Goal: Task Accomplishment & Management: Use online tool/utility

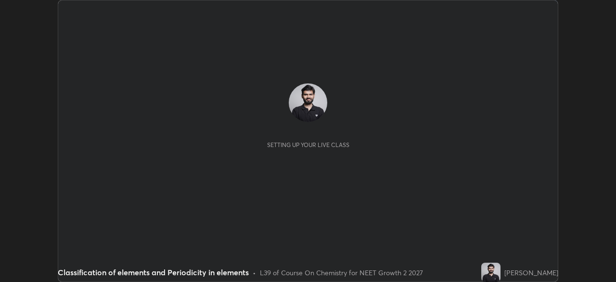
scroll to position [282, 616]
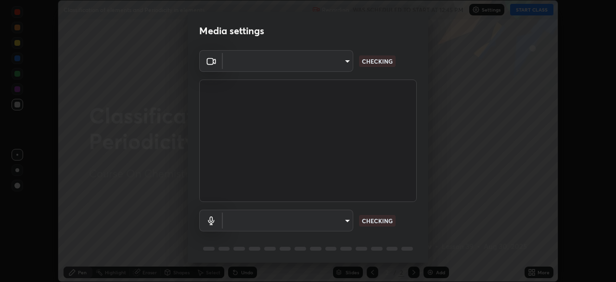
type input "09774d7d098996594ab6bce95c38d17c558d4da6542d49d5e665f1ab1cfd73a1"
type input "default"
click at [256, 64] on body "Erase all Classification of elements and Periodicity in elements Recording WAS …" at bounding box center [308, 141] width 616 height 282
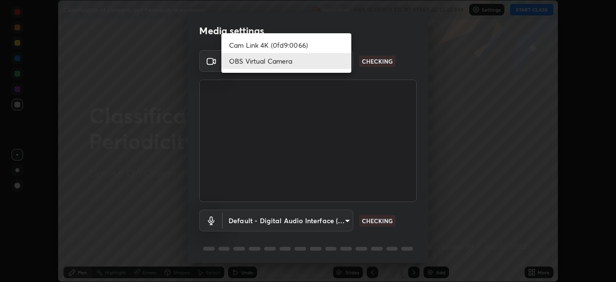
click at [250, 44] on li "Cam Link 4K (0fd9:0066)" at bounding box center [286, 45] width 130 height 16
type input "ad1316253fc82caab8833b16f446f6190c0a1393f2fe476eda4a237e719545d4"
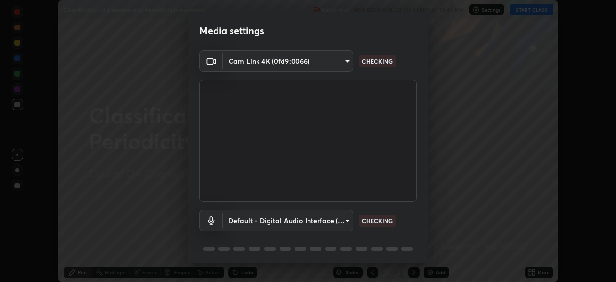
click at [282, 222] on body "Erase all Classification of elements and Periodicity in elements Recording WAS …" at bounding box center [308, 141] width 616 height 282
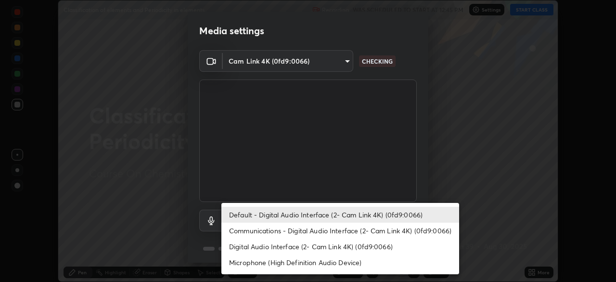
click at [152, 219] on div at bounding box center [308, 141] width 616 height 282
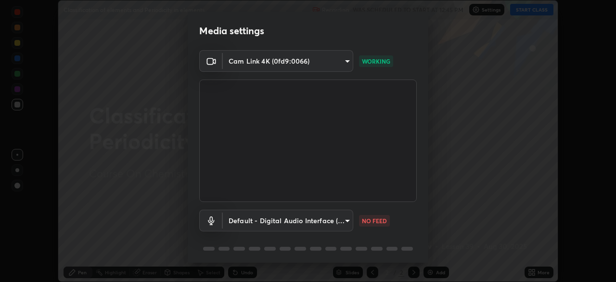
click at [299, 218] on body "Erase all Classification of elements and Periodicity in elements Recording WAS …" at bounding box center [308, 141] width 616 height 282
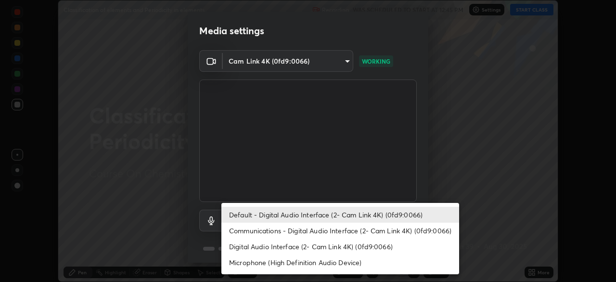
click at [265, 228] on li "Communications - Digital Audio Interface (2- Cam Link 4K) (0fd9:0066)" at bounding box center [340, 230] width 238 height 16
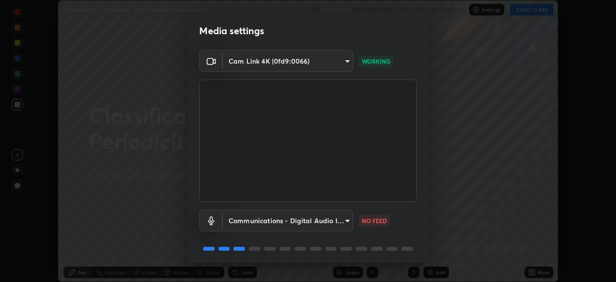
click at [263, 223] on body "Erase all Classification of elements and Periodicity in elements Recording WAS …" at bounding box center [308, 141] width 616 height 282
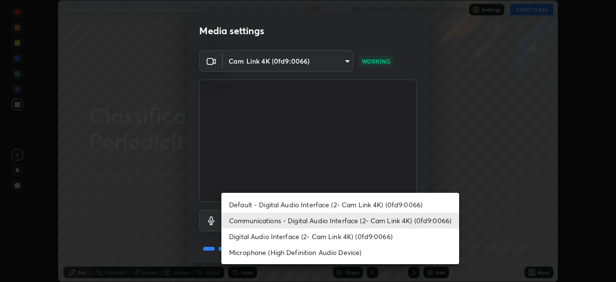
click at [254, 203] on li "Default - Digital Audio Interface (2- Cam Link 4K) (0fd9:0066)" at bounding box center [340, 204] width 238 height 16
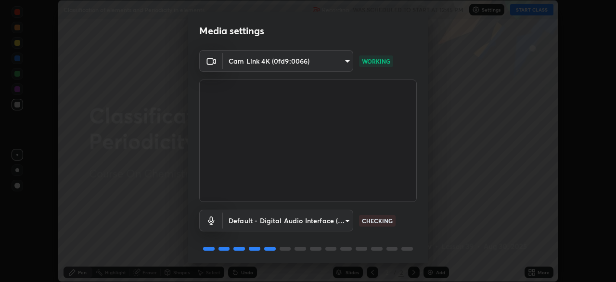
type input "default"
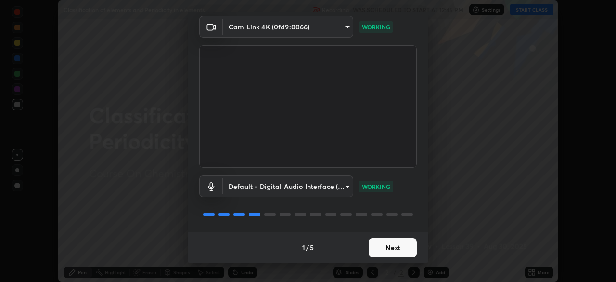
click at [381, 249] on button "Next" at bounding box center [393, 247] width 48 height 19
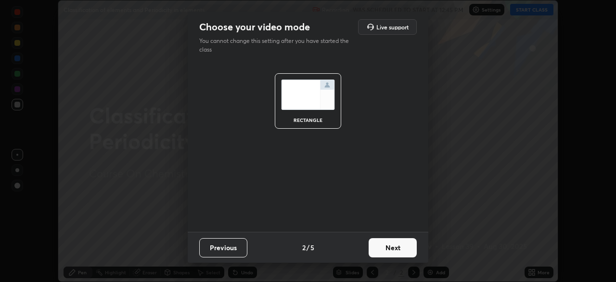
click at [387, 252] on button "Next" at bounding box center [393, 247] width 48 height 19
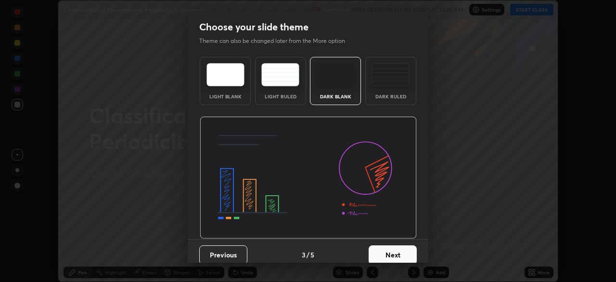
scroll to position [7, 0]
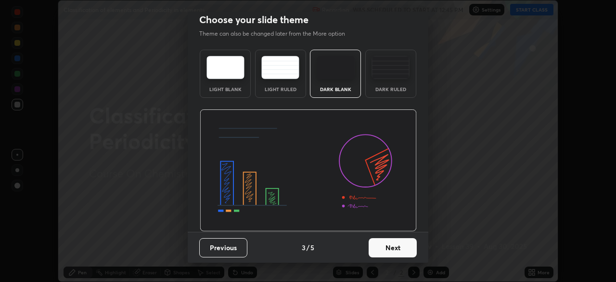
click at [387, 248] on button "Next" at bounding box center [393, 247] width 48 height 19
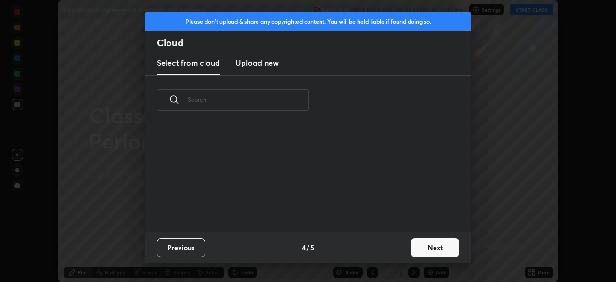
scroll to position [3, 5]
click at [425, 248] on button "Next" at bounding box center [435, 247] width 48 height 19
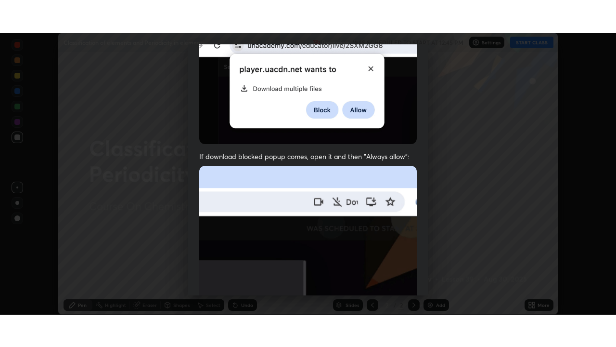
scroll to position [231, 0]
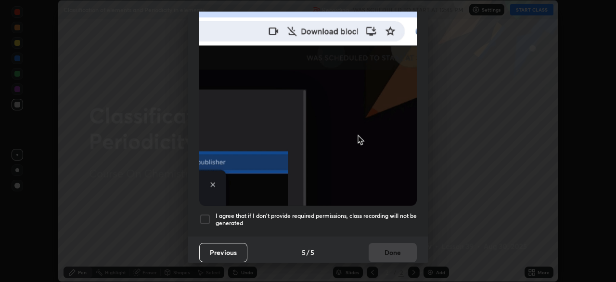
click at [372, 213] on h5 "I agree that if I don't provide required permissions, class recording will not …" at bounding box center [316, 219] width 201 height 15
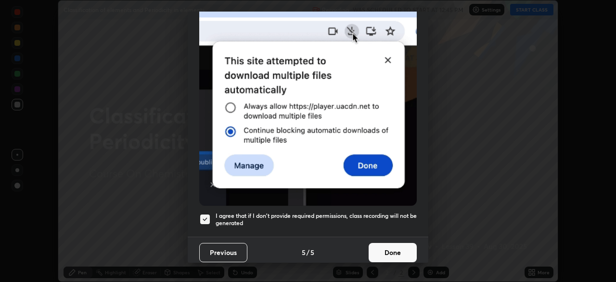
click at [385, 245] on button "Done" at bounding box center [393, 252] width 48 height 19
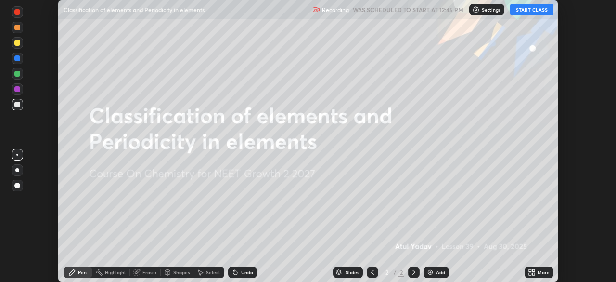
click at [523, 8] on button "START CLASS" at bounding box center [531, 10] width 43 height 12
click at [540, 268] on div "More" at bounding box center [539, 272] width 29 height 12
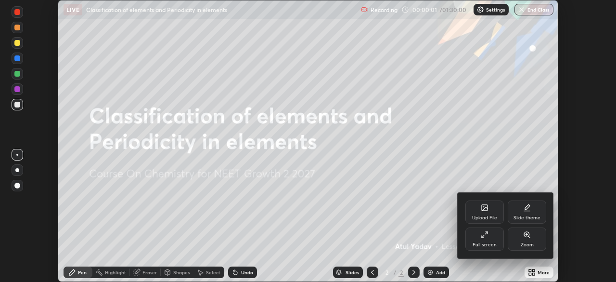
click at [488, 236] on icon at bounding box center [485, 235] width 8 height 8
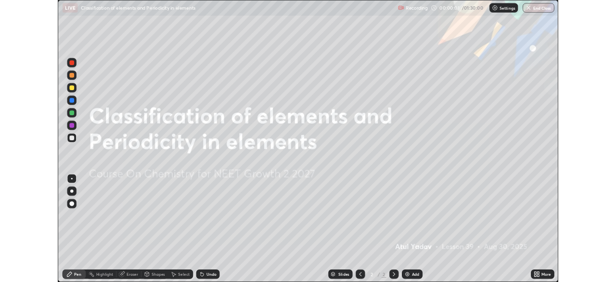
scroll to position [347, 616]
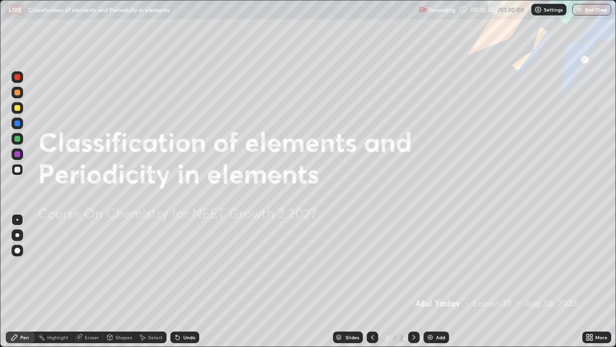
click at [431, 281] on img at bounding box center [430, 337] width 8 height 8
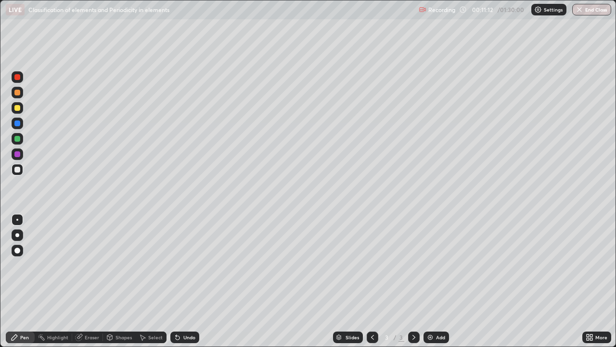
click at [18, 154] on div at bounding box center [17, 154] width 6 height 6
click at [17, 235] on div at bounding box center [17, 235] width 4 height 4
click at [187, 281] on div "Undo" at bounding box center [189, 337] width 12 height 5
click at [20, 138] on div at bounding box center [17, 139] width 6 height 6
click at [176, 281] on icon at bounding box center [178, 337] width 4 height 4
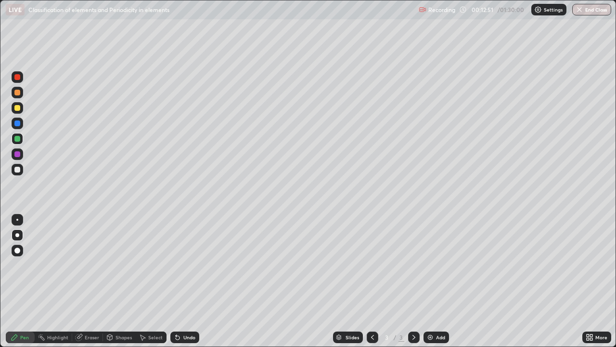
click at [176, 281] on icon at bounding box center [178, 337] width 4 height 4
click at [180, 281] on div "Undo" at bounding box center [184, 337] width 29 height 12
click at [181, 281] on div "Undo" at bounding box center [184, 337] width 29 height 12
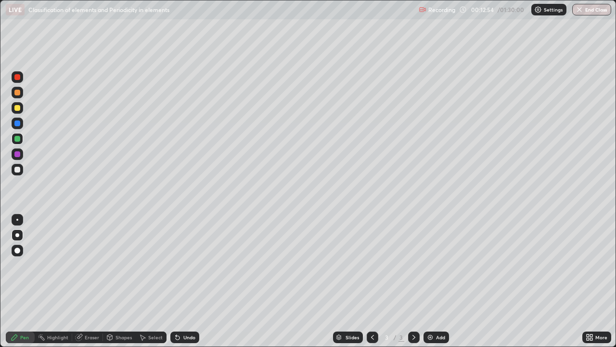
click at [181, 281] on div "Undo" at bounding box center [184, 337] width 29 height 12
click at [180, 281] on div "Undo" at bounding box center [184, 337] width 29 height 12
click at [176, 281] on icon at bounding box center [178, 337] width 4 height 4
click at [176, 281] on icon at bounding box center [176, 335] width 1 height 1
click at [179, 281] on div "Undo" at bounding box center [184, 337] width 29 height 12
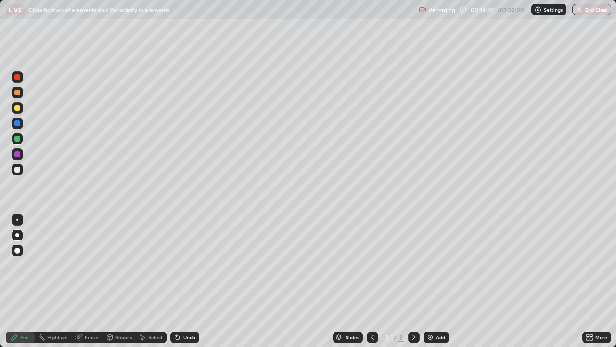
click at [180, 281] on div "Undo" at bounding box center [184, 337] width 29 height 12
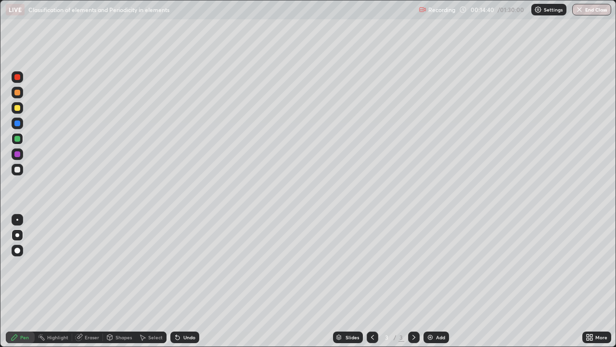
click at [180, 281] on div "Undo" at bounding box center [184, 337] width 29 height 12
click at [181, 281] on div "Undo" at bounding box center [184, 337] width 29 height 12
click at [180, 281] on div "Undo" at bounding box center [184, 337] width 29 height 12
click at [189, 281] on div "Undo" at bounding box center [189, 337] width 12 height 5
click at [23, 155] on div at bounding box center [18, 154] width 12 height 12
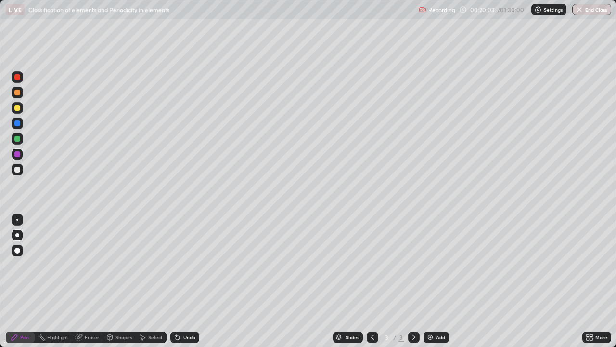
click at [189, 281] on div "Undo" at bounding box center [189, 337] width 12 height 5
click at [186, 281] on div "Undo" at bounding box center [184, 337] width 29 height 12
click at [187, 281] on div "Undo" at bounding box center [184, 337] width 29 height 12
click at [183, 281] on div "Undo" at bounding box center [184, 337] width 29 height 12
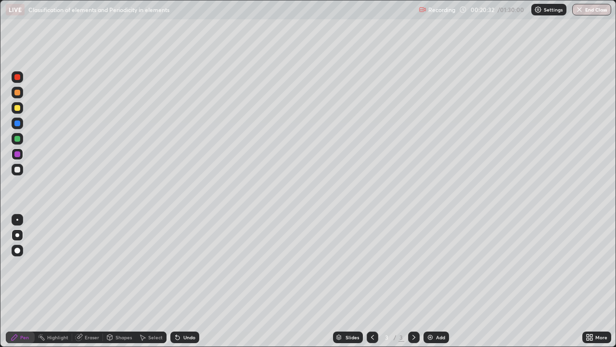
click at [182, 281] on div "Undo" at bounding box center [184, 337] width 29 height 12
click at [185, 281] on div "Undo" at bounding box center [184, 337] width 29 height 12
click at [186, 281] on div "Undo" at bounding box center [184, 337] width 29 height 12
click at [188, 281] on div "Undo" at bounding box center [184, 337] width 29 height 12
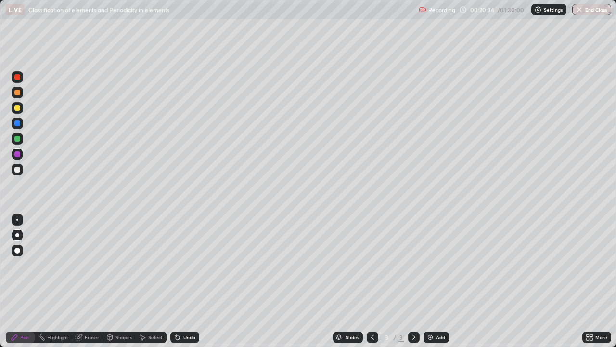
click at [188, 281] on div "Undo" at bounding box center [184, 337] width 29 height 12
click at [191, 281] on div "Undo" at bounding box center [184, 337] width 29 height 12
click at [190, 281] on div "Undo" at bounding box center [184, 337] width 29 height 12
click at [432, 281] on img at bounding box center [430, 337] width 8 height 8
click at [183, 281] on div "Undo" at bounding box center [184, 337] width 29 height 12
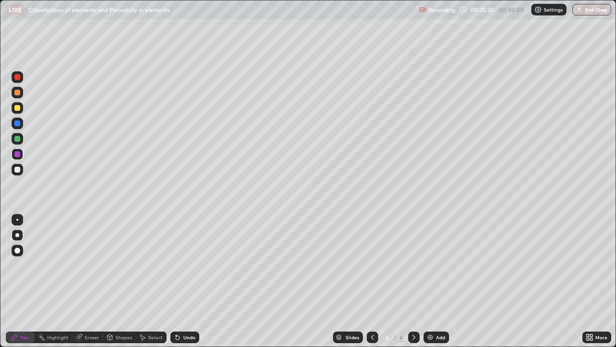
click at [179, 281] on div "Undo" at bounding box center [184, 337] width 29 height 12
click at [181, 281] on div "Undo" at bounding box center [184, 337] width 29 height 12
click at [369, 281] on icon at bounding box center [373, 337] width 8 height 8
click at [413, 281] on icon at bounding box center [414, 337] width 8 height 8
click at [187, 281] on div "Undo" at bounding box center [189, 337] width 12 height 5
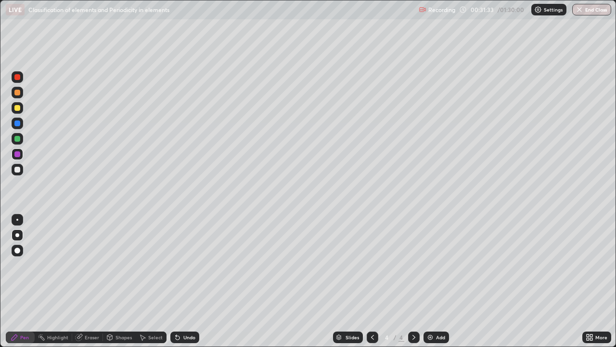
click at [185, 281] on div "Undo" at bounding box center [184, 337] width 29 height 12
click at [182, 281] on div "Undo" at bounding box center [184, 337] width 29 height 12
click at [432, 281] on img at bounding box center [430, 337] width 8 height 8
click at [430, 281] on img at bounding box center [430, 337] width 8 height 8
click at [22, 139] on div at bounding box center [18, 139] width 12 height 12
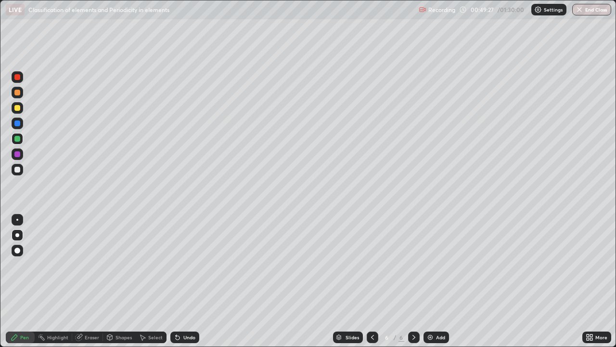
click at [84, 281] on div "Eraser" at bounding box center [87, 337] width 31 height 12
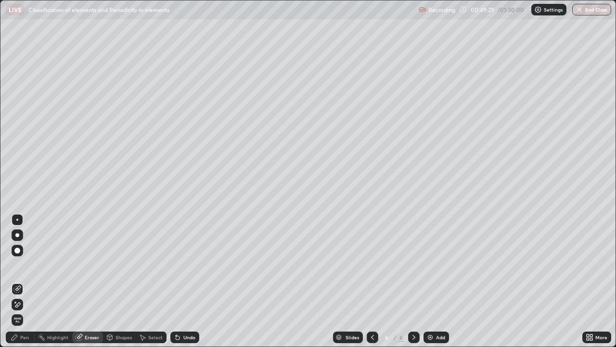
click at [23, 281] on div at bounding box center [18, 304] width 12 height 15
click at [22, 281] on div "Pen" at bounding box center [20, 337] width 29 height 12
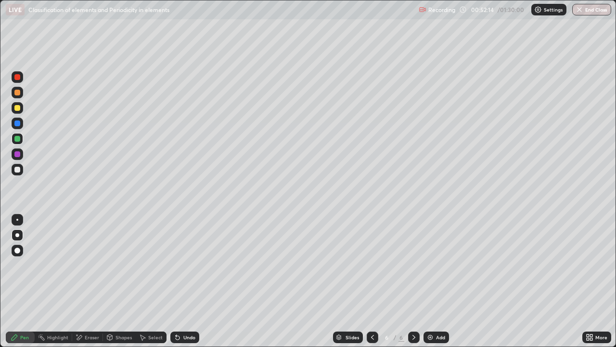
click at [372, 281] on icon at bounding box center [373, 337] width 8 height 8
click at [371, 281] on icon at bounding box center [373, 337] width 8 height 8
click at [372, 281] on icon at bounding box center [373, 337] width 8 height 8
click at [413, 281] on icon at bounding box center [414, 337] width 8 height 8
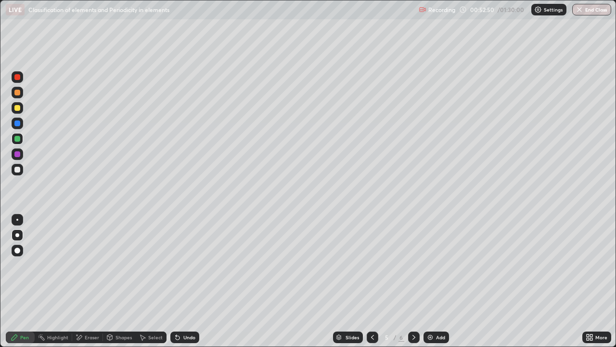
click at [413, 281] on icon at bounding box center [414, 337] width 8 height 8
click at [186, 281] on div "Undo" at bounding box center [189, 337] width 12 height 5
click at [188, 281] on div "Undo" at bounding box center [184, 337] width 29 height 12
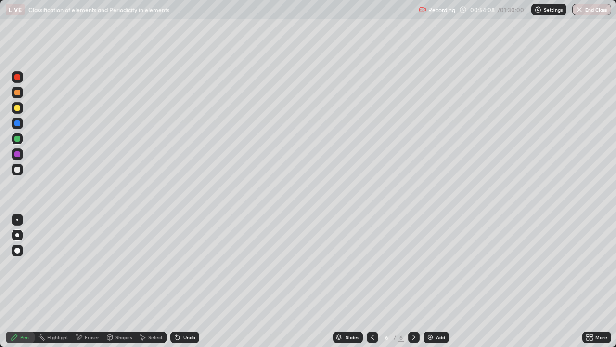
click at [190, 281] on div "Undo" at bounding box center [184, 337] width 29 height 12
click at [193, 281] on div "Undo" at bounding box center [184, 337] width 29 height 12
click at [192, 281] on div "Undo" at bounding box center [184, 337] width 29 height 12
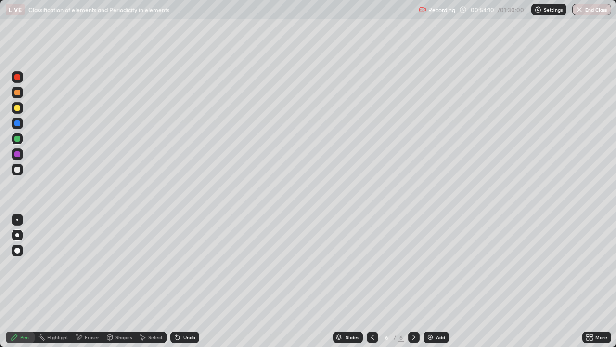
click at [192, 281] on div "Undo" at bounding box center [184, 337] width 29 height 12
click at [191, 281] on div "Undo" at bounding box center [184, 337] width 29 height 12
click at [181, 281] on div "Undo" at bounding box center [184, 337] width 29 height 12
click at [434, 281] on div "Add" at bounding box center [437, 337] width 26 height 12
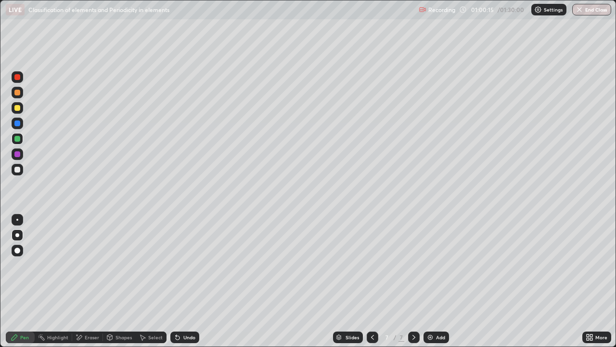
click at [372, 281] on icon at bounding box center [373, 337] width 8 height 8
click at [408, 281] on div at bounding box center [414, 336] width 12 height 19
click at [177, 281] on icon at bounding box center [178, 337] width 4 height 4
click at [182, 281] on div "Undo" at bounding box center [184, 337] width 29 height 12
click at [183, 281] on div "Undo" at bounding box center [189, 337] width 12 height 5
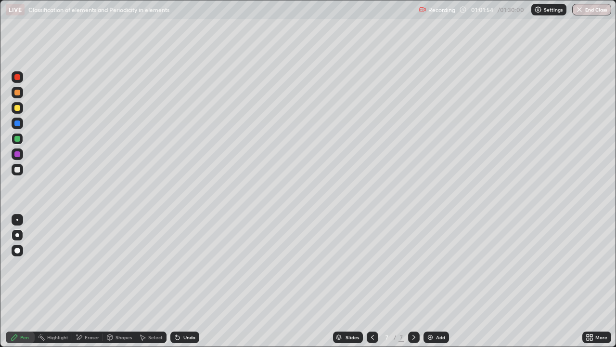
click at [183, 281] on div "Undo" at bounding box center [189, 337] width 12 height 5
click at [183, 281] on div "Undo" at bounding box center [184, 337] width 29 height 12
click at [184, 281] on div "Undo" at bounding box center [184, 337] width 29 height 12
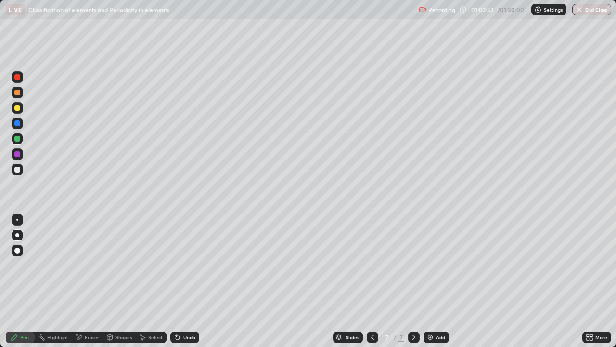
click at [21, 111] on div at bounding box center [18, 108] width 12 height 12
click at [178, 281] on icon at bounding box center [178, 337] width 8 height 8
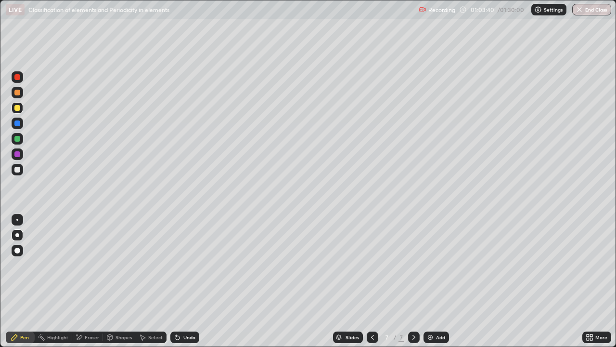
click at [177, 281] on icon at bounding box center [178, 337] width 4 height 4
click at [591, 281] on icon at bounding box center [591, 335] width 2 height 2
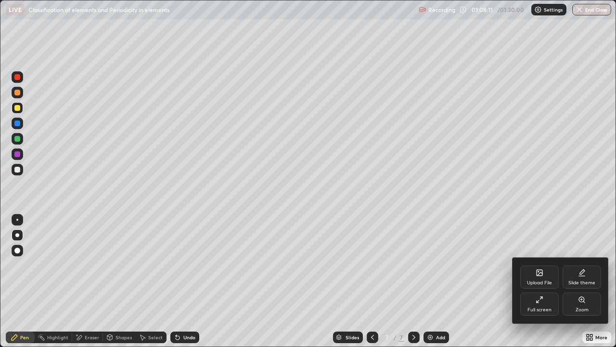
click at [533, 281] on div "Full screen" at bounding box center [539, 303] width 39 height 23
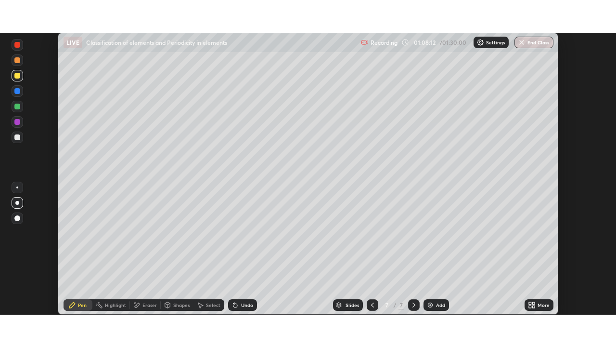
scroll to position [47853, 47519]
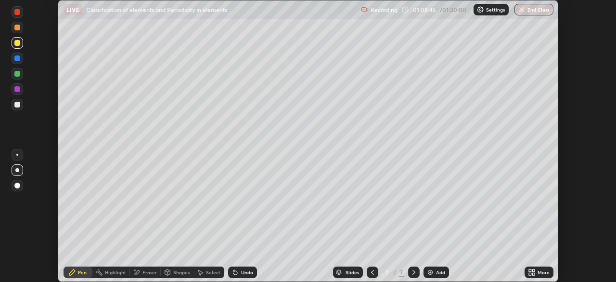
click at [530, 271] on icon at bounding box center [530, 270] width 2 height 2
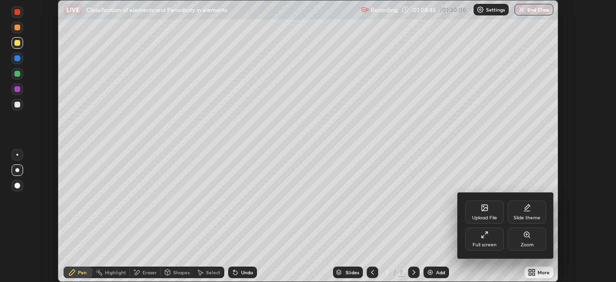
click at [483, 239] on div "Full screen" at bounding box center [484, 238] width 39 height 23
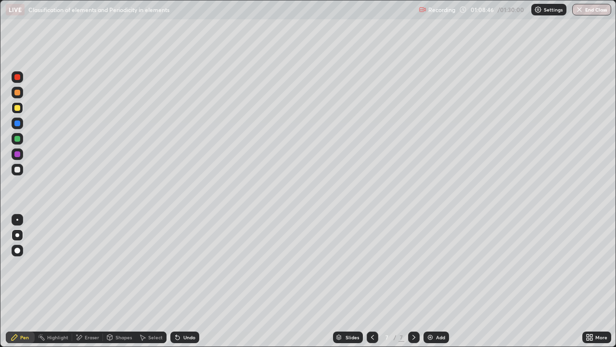
scroll to position [347, 616]
click at [17, 153] on div at bounding box center [17, 154] width 6 height 6
click at [372, 281] on icon at bounding box center [373, 337] width 8 height 8
click at [374, 281] on icon at bounding box center [373, 337] width 8 height 8
click at [408, 281] on div at bounding box center [414, 337] width 12 height 12
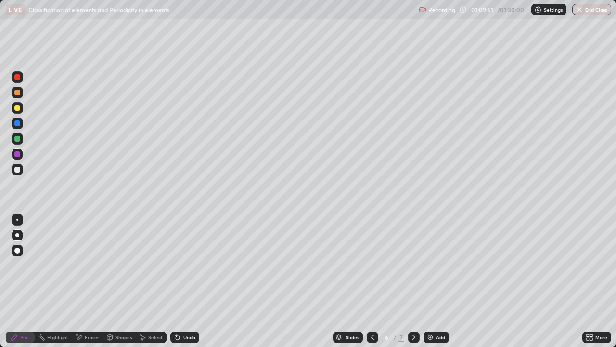
click at [412, 281] on icon at bounding box center [414, 337] width 8 height 8
click at [192, 281] on div "Undo" at bounding box center [189, 337] width 12 height 5
click at [185, 281] on div "Undo" at bounding box center [189, 337] width 12 height 5
click at [181, 281] on div "Undo" at bounding box center [184, 337] width 29 height 12
click at [432, 281] on img at bounding box center [430, 337] width 8 height 8
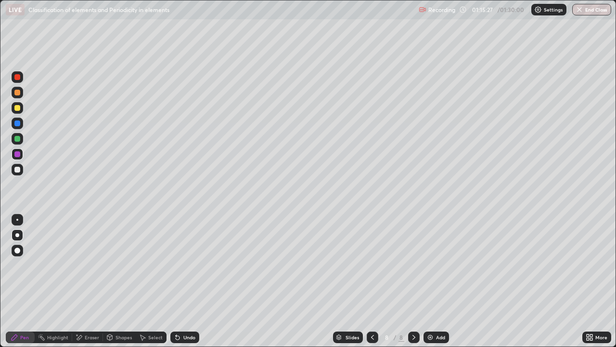
click at [183, 281] on div "Undo" at bounding box center [189, 337] width 12 height 5
click at [187, 281] on div "Undo" at bounding box center [189, 337] width 12 height 5
click at [20, 109] on div at bounding box center [17, 108] width 6 height 6
click at [178, 281] on div "Undo" at bounding box center [184, 337] width 29 height 12
click at [181, 281] on div "Undo" at bounding box center [184, 337] width 29 height 12
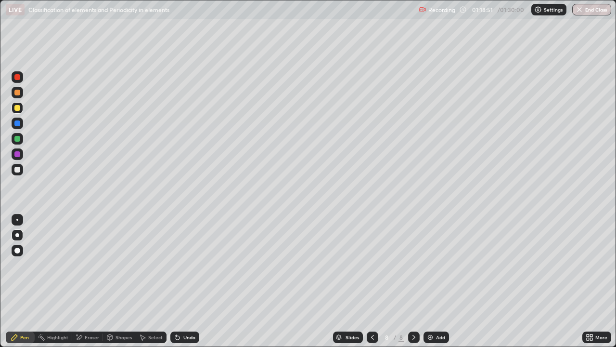
click at [183, 281] on div "Undo" at bounding box center [189, 337] width 12 height 5
click at [182, 281] on div "Undo" at bounding box center [184, 337] width 29 height 12
click at [187, 281] on div "Undo" at bounding box center [189, 337] width 12 height 5
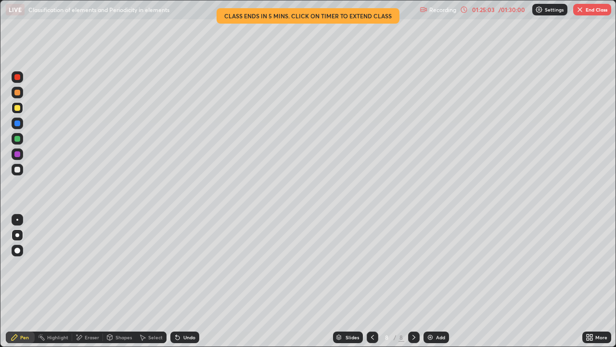
click at [428, 281] on img at bounding box center [430, 337] width 8 height 8
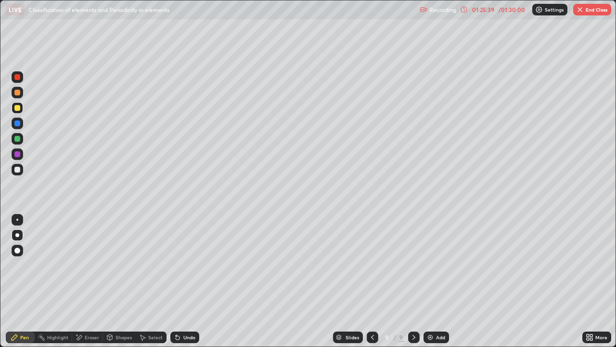
click at [91, 281] on div "Eraser" at bounding box center [92, 337] width 14 height 5
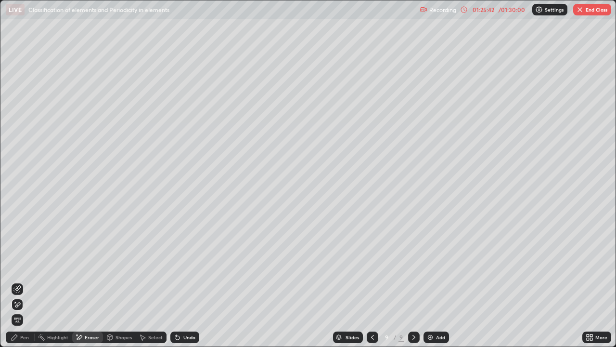
click at [21, 281] on div "Pen" at bounding box center [24, 337] width 9 height 5
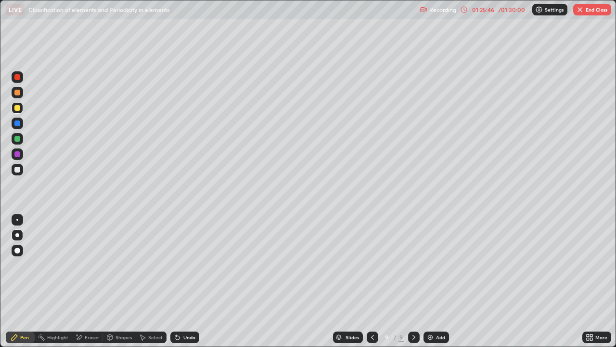
click at [92, 281] on div "Eraser" at bounding box center [92, 337] width 14 height 5
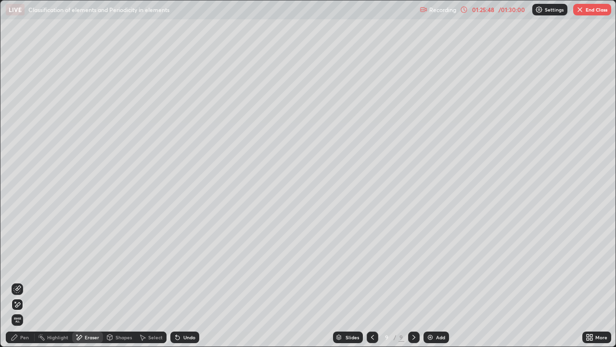
click at [18, 281] on icon at bounding box center [15, 337] width 8 height 8
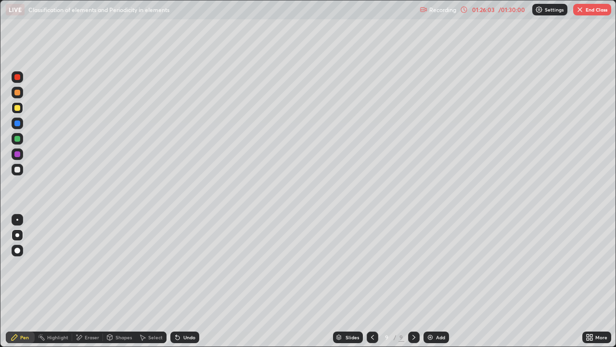
click at [176, 281] on icon at bounding box center [178, 337] width 4 height 4
click at [183, 281] on div "Undo" at bounding box center [184, 337] width 29 height 12
click at [183, 281] on div "Undo" at bounding box center [189, 337] width 12 height 5
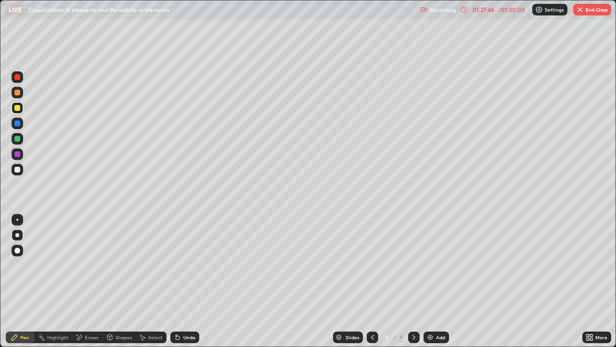
click at [19, 154] on div at bounding box center [17, 154] width 6 height 6
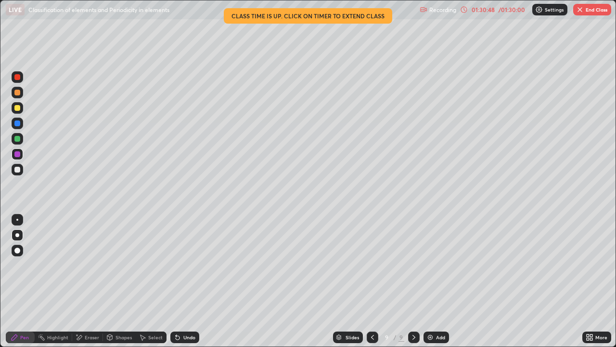
click at [489, 12] on div "01:30:48" at bounding box center [483, 10] width 27 height 6
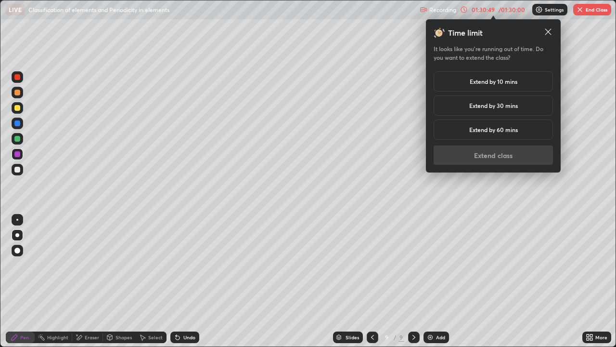
click at [492, 79] on h5 "Extend by 10 mins" at bounding box center [494, 81] width 48 height 9
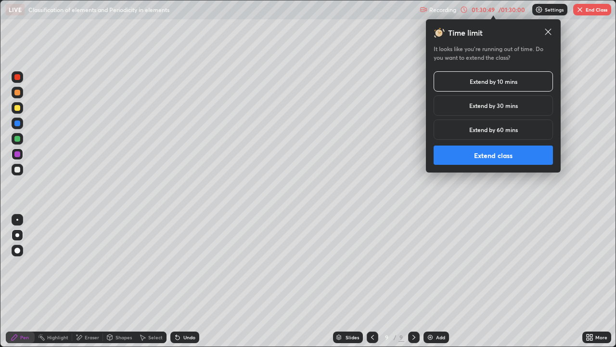
click at [517, 156] on button "Extend class" at bounding box center [493, 154] width 119 height 19
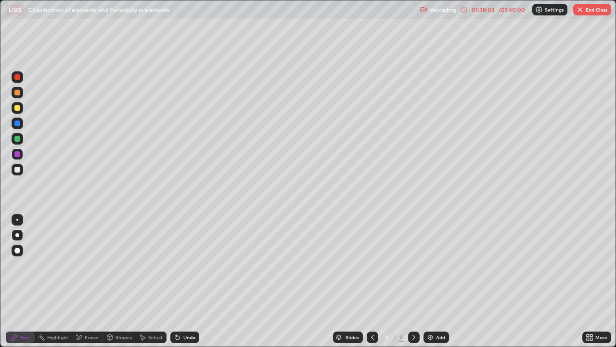
click at [585, 7] on button "End Class" at bounding box center [592, 10] width 38 height 12
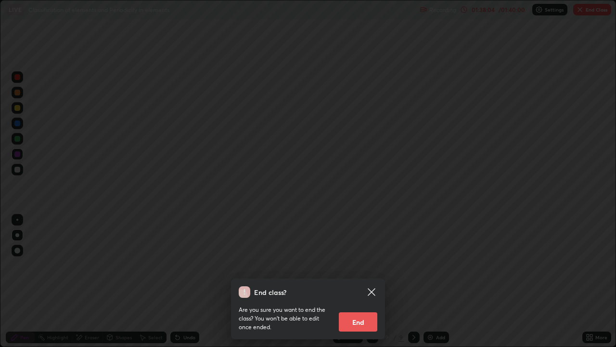
click at [365, 281] on button "End" at bounding box center [358, 321] width 39 height 19
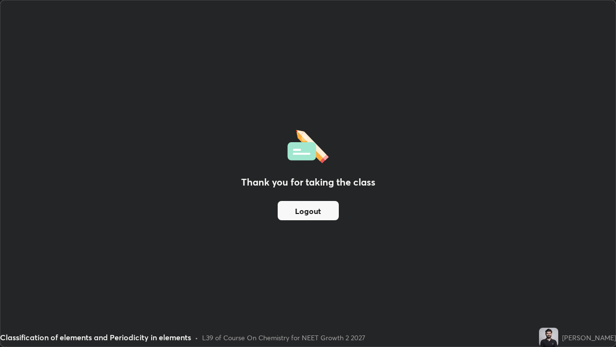
click at [236, 258] on div "Thank you for taking the class Logout" at bounding box center [307, 173] width 615 height 346
click at [558, 281] on img at bounding box center [548, 336] width 19 height 19
click at [598, 232] on div "Thank you for taking the class Logout" at bounding box center [307, 173] width 615 height 346
click at [490, 281] on div "Thank you for taking the class Logout" at bounding box center [307, 173] width 615 height 346
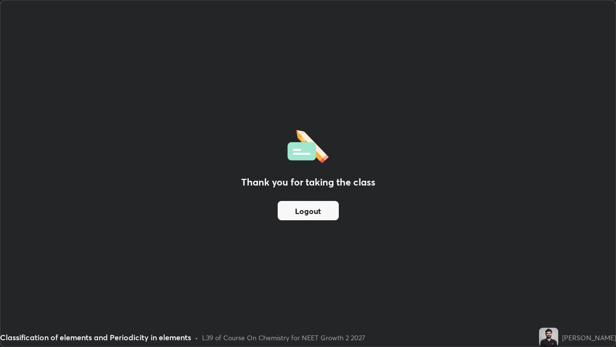
click at [496, 278] on div "Thank you for taking the class Logout" at bounding box center [307, 173] width 615 height 346
